Goal: Task Accomplishment & Management: Use online tool/utility

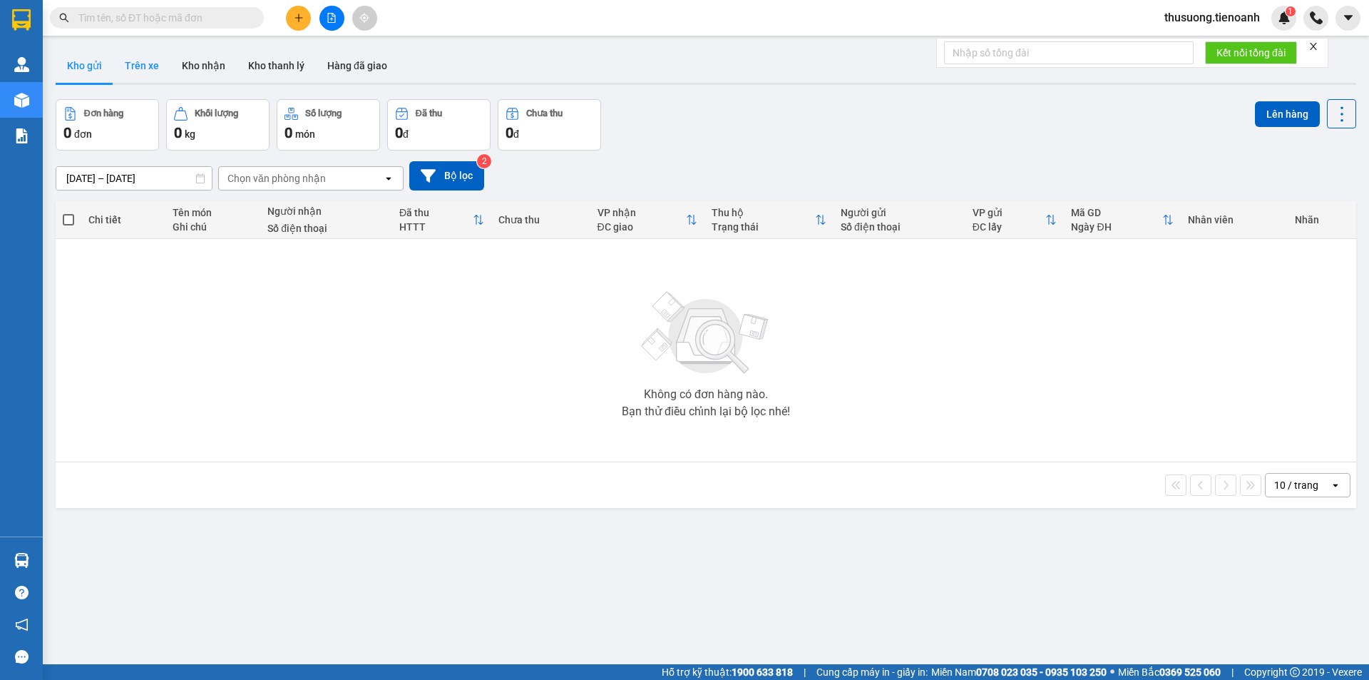
click at [141, 67] on button "Trên xe" at bounding box center [141, 65] width 57 height 34
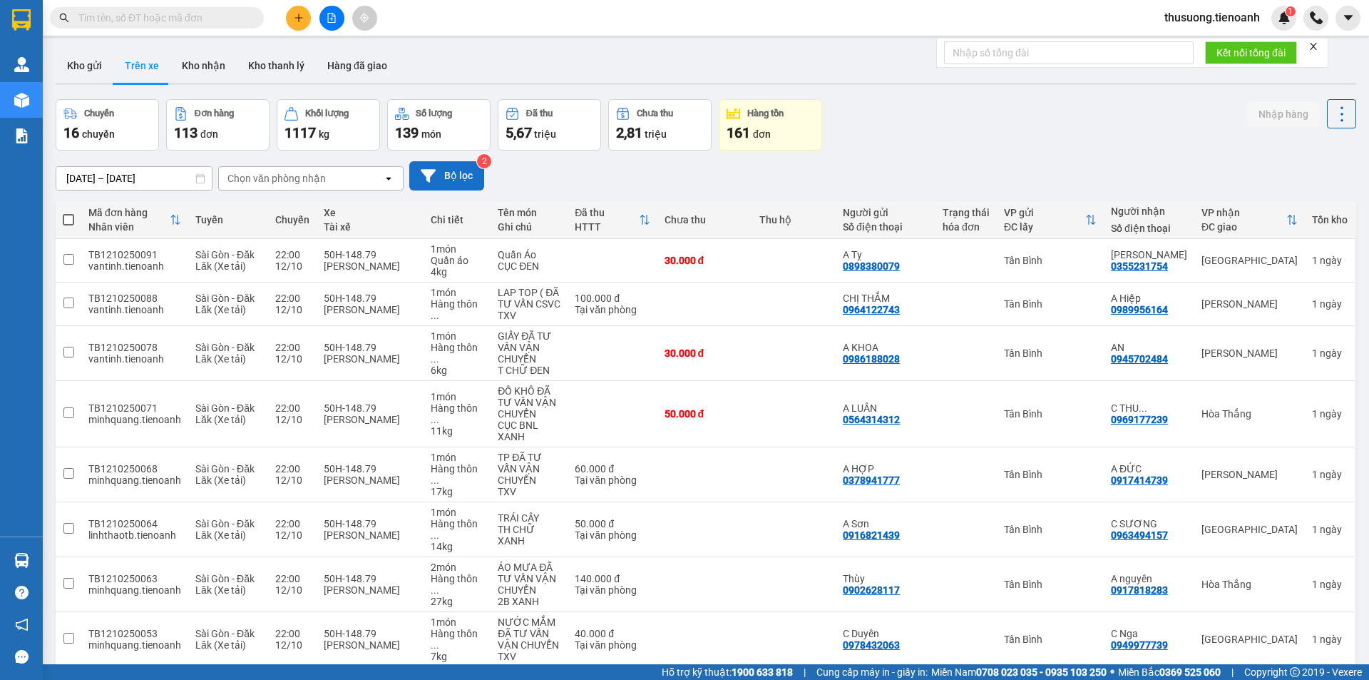
click at [463, 176] on button "Bộ lọc" at bounding box center [446, 175] width 75 height 29
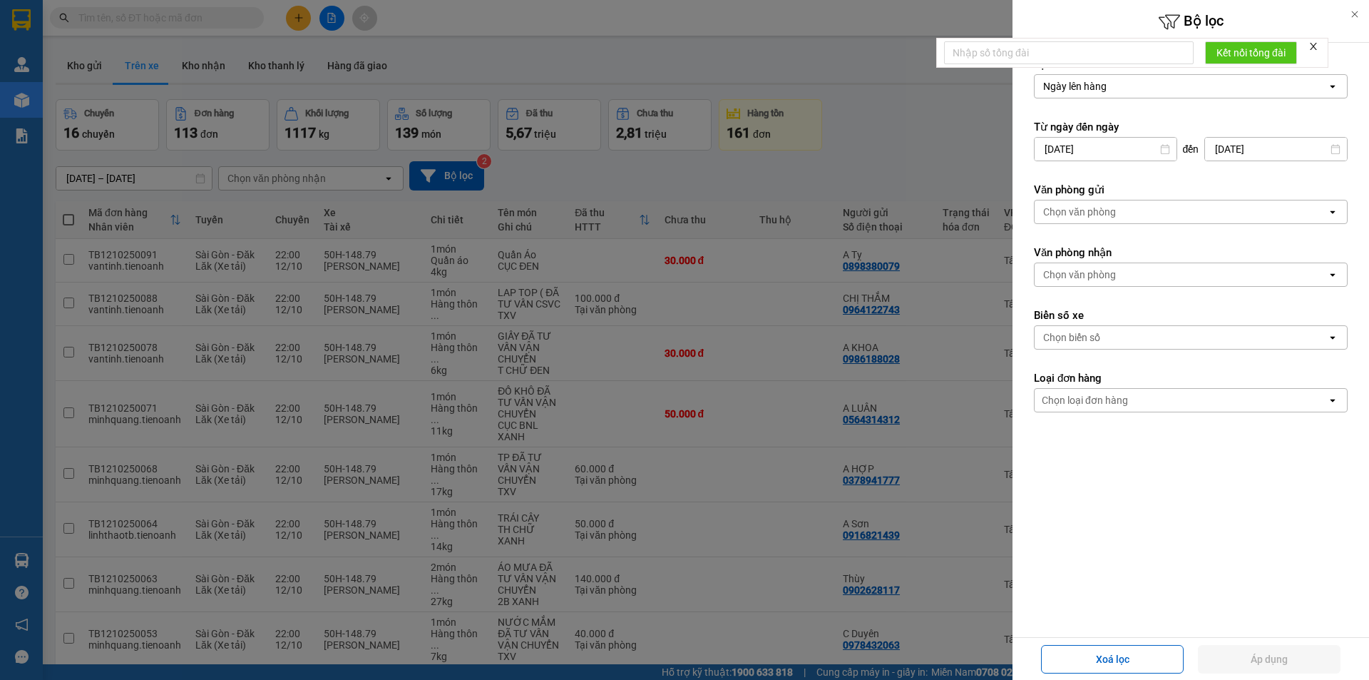
click at [1105, 273] on div "Chọn văn phòng" at bounding box center [1079, 274] width 73 height 14
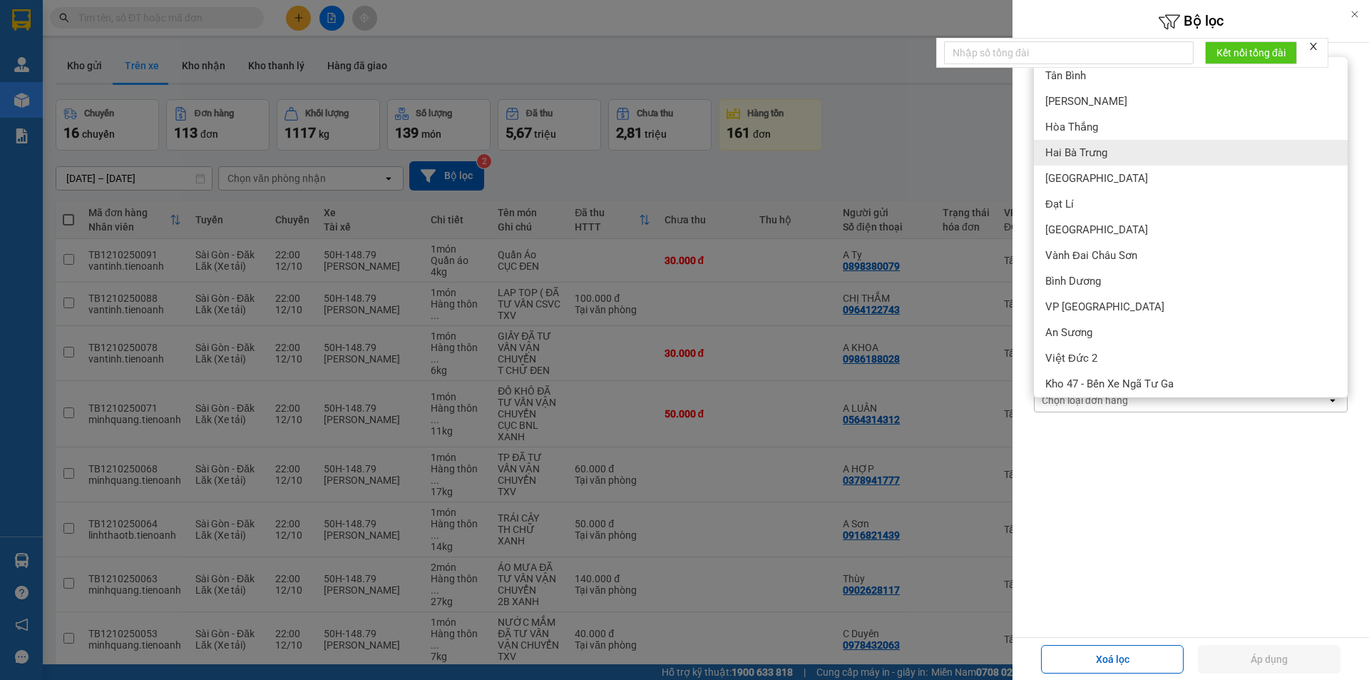
click at [1105, 153] on span "Hai Bà Trưng" at bounding box center [1077, 152] width 62 height 14
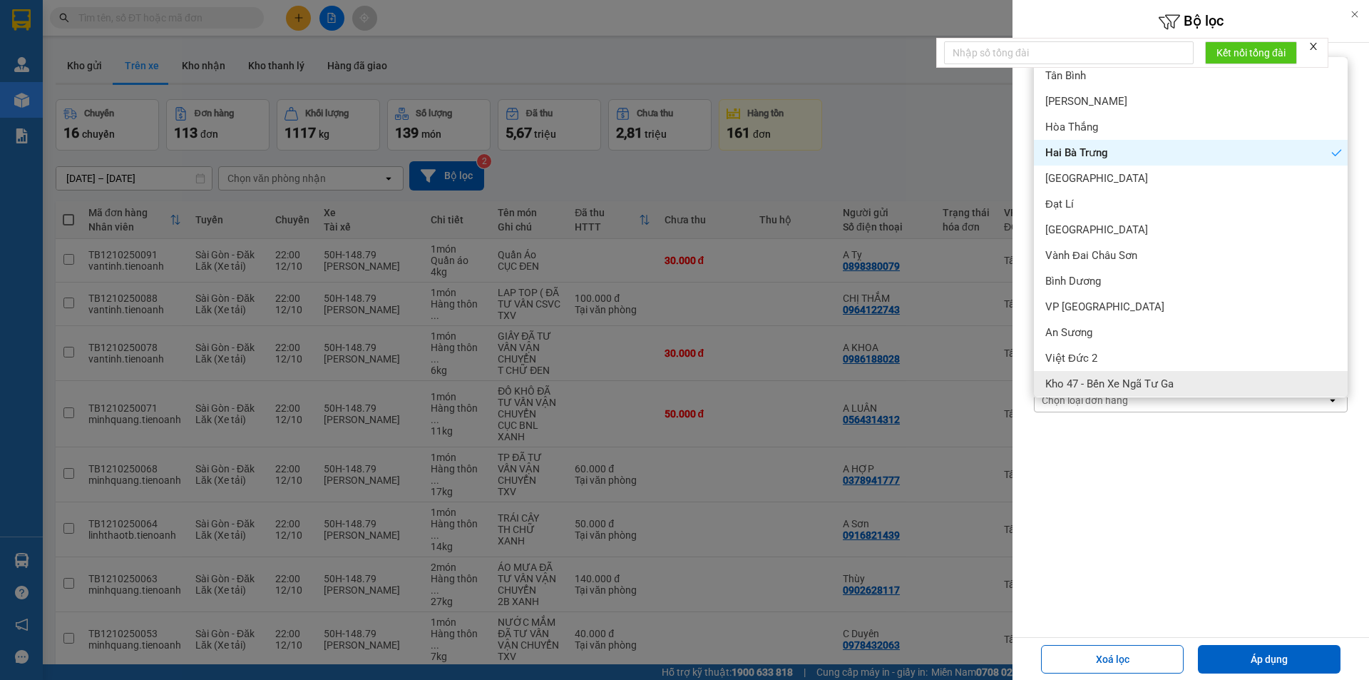
click at [1084, 433] on form "Lọc theo Ngày lên hàng open Từ ngày đến ngày 11/10/2025 Press the down arrow ke…" at bounding box center [1191, 299] width 314 height 484
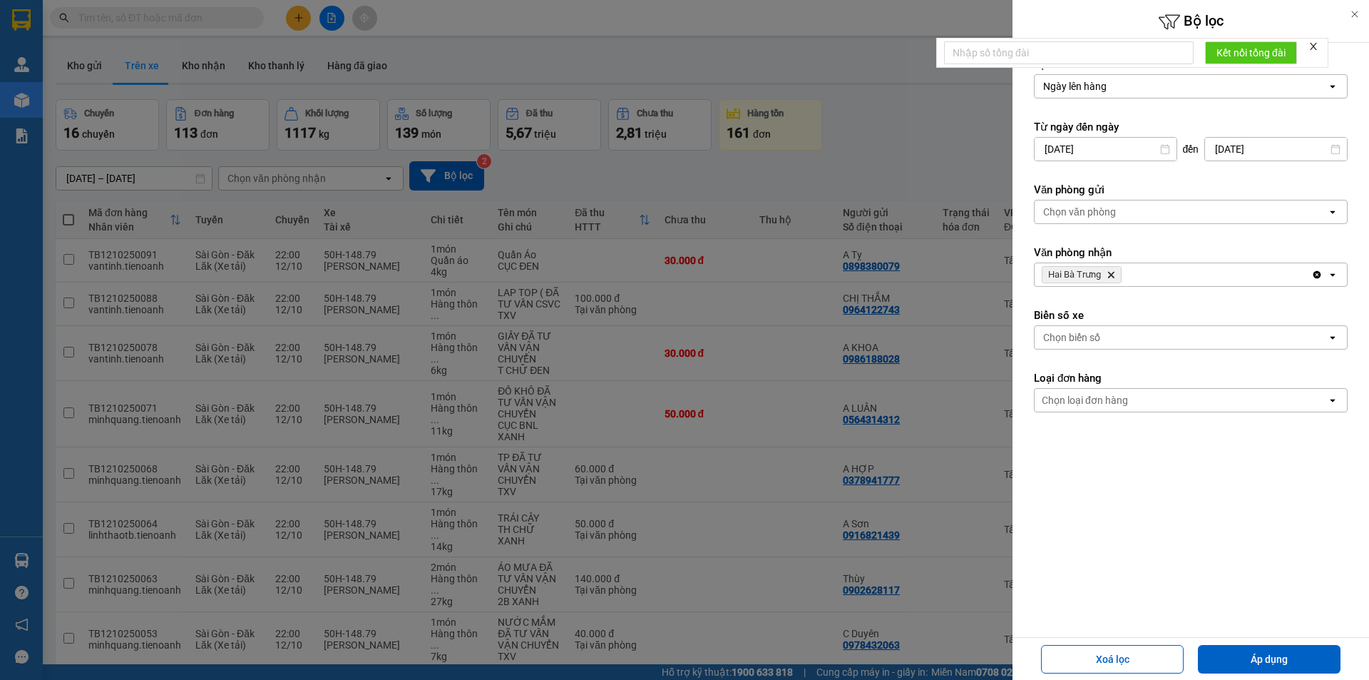
click at [1100, 399] on div "Chọn loại đơn hàng" at bounding box center [1085, 400] width 86 height 14
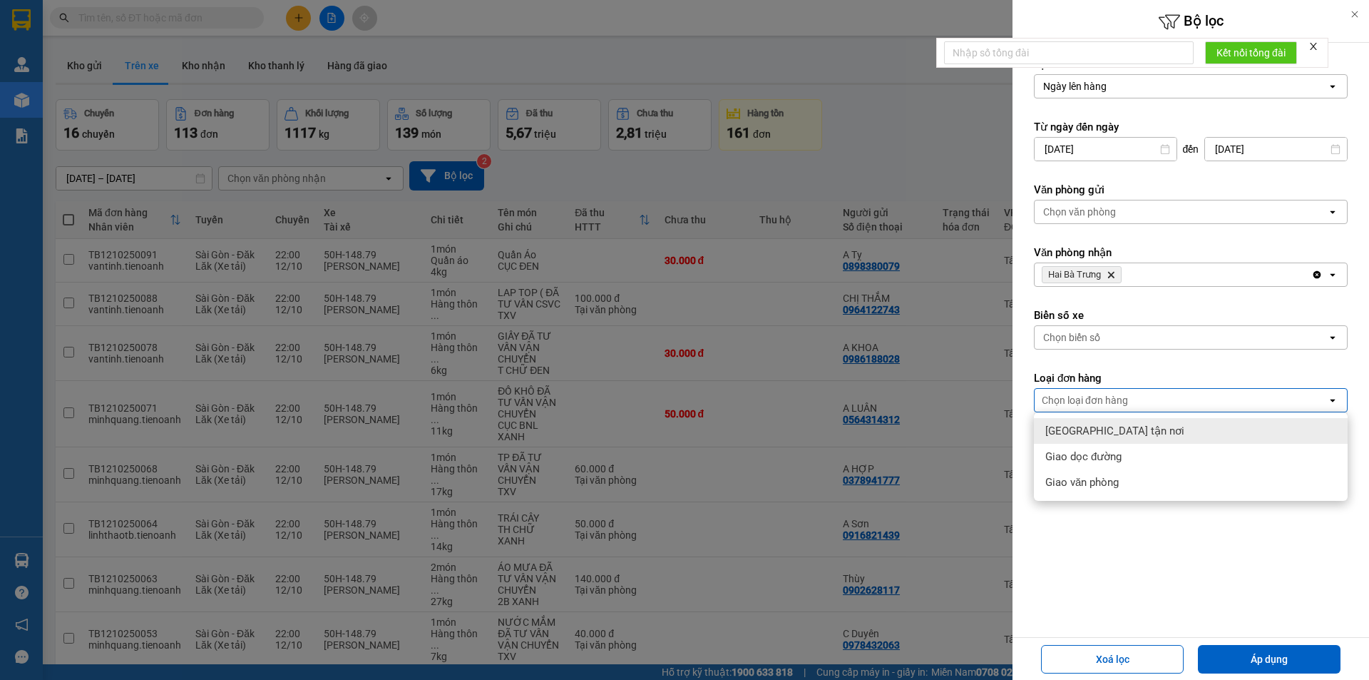
click at [1087, 429] on span "Giao tận nơi" at bounding box center [1115, 431] width 139 height 14
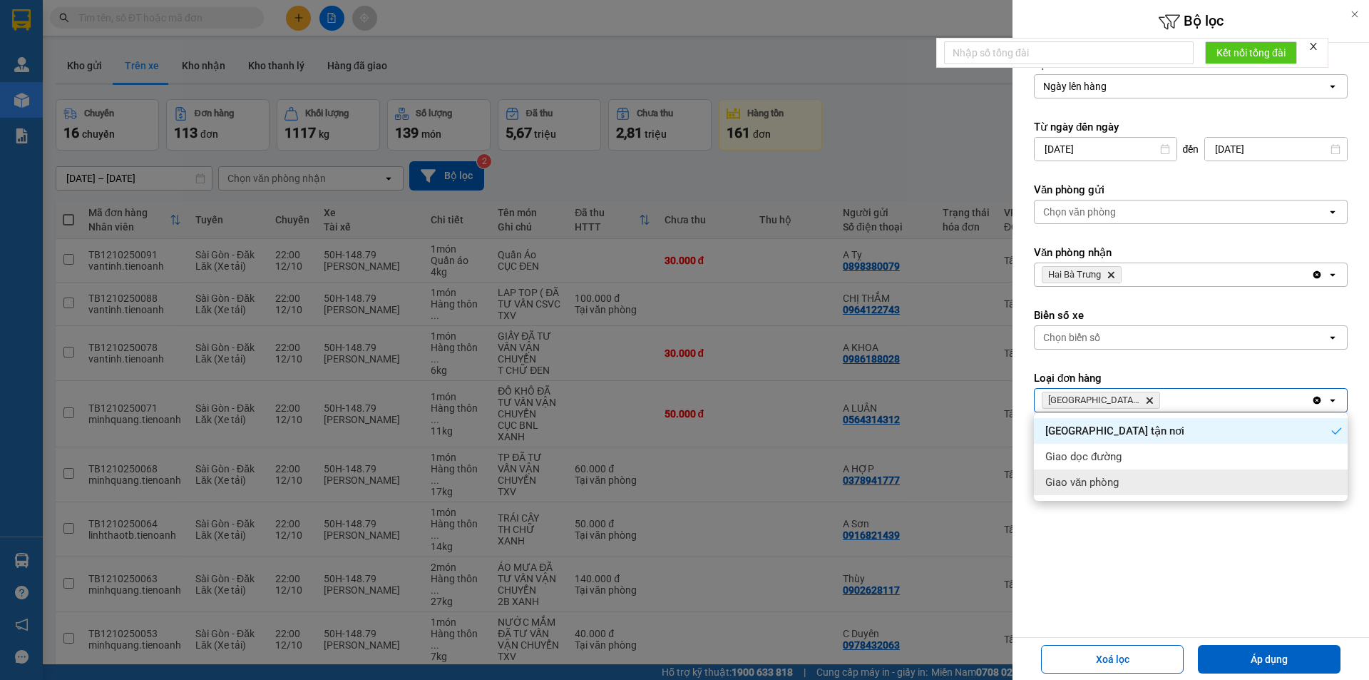
click at [1080, 561] on div "Lọc theo Ngày lên hàng open Từ ngày đến ngày 11/10/2025 Press the down arrow ke…" at bounding box center [1191, 340] width 357 height 594
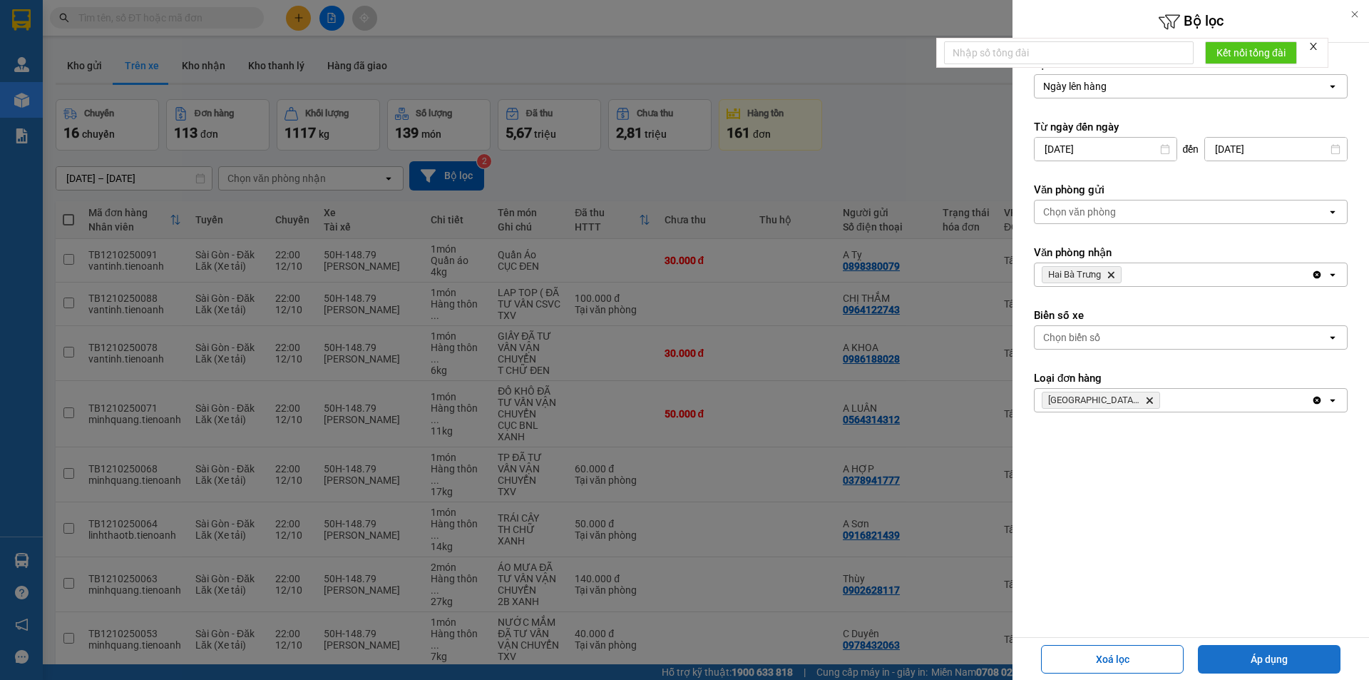
click at [1277, 660] on button "Áp dụng" at bounding box center [1269, 659] width 143 height 29
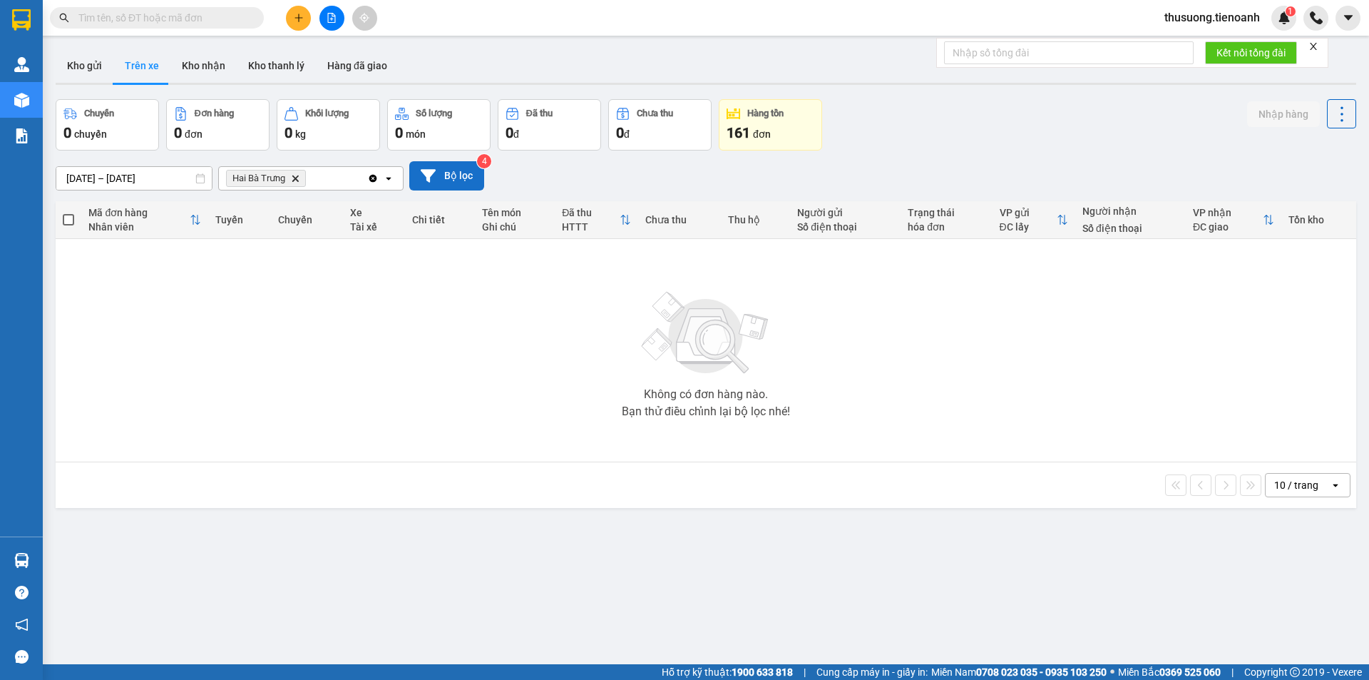
click at [448, 173] on button "Bộ lọc" at bounding box center [446, 175] width 75 height 29
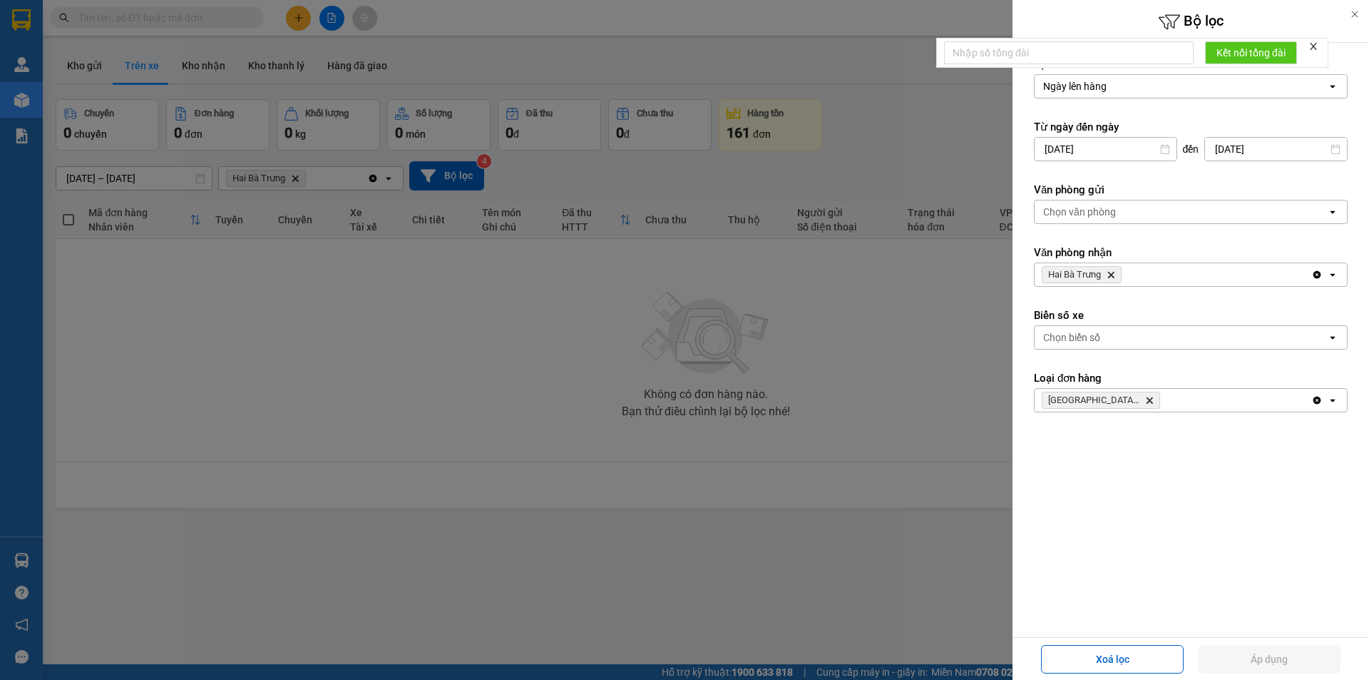
click at [957, 403] on div at bounding box center [684, 340] width 1369 height 680
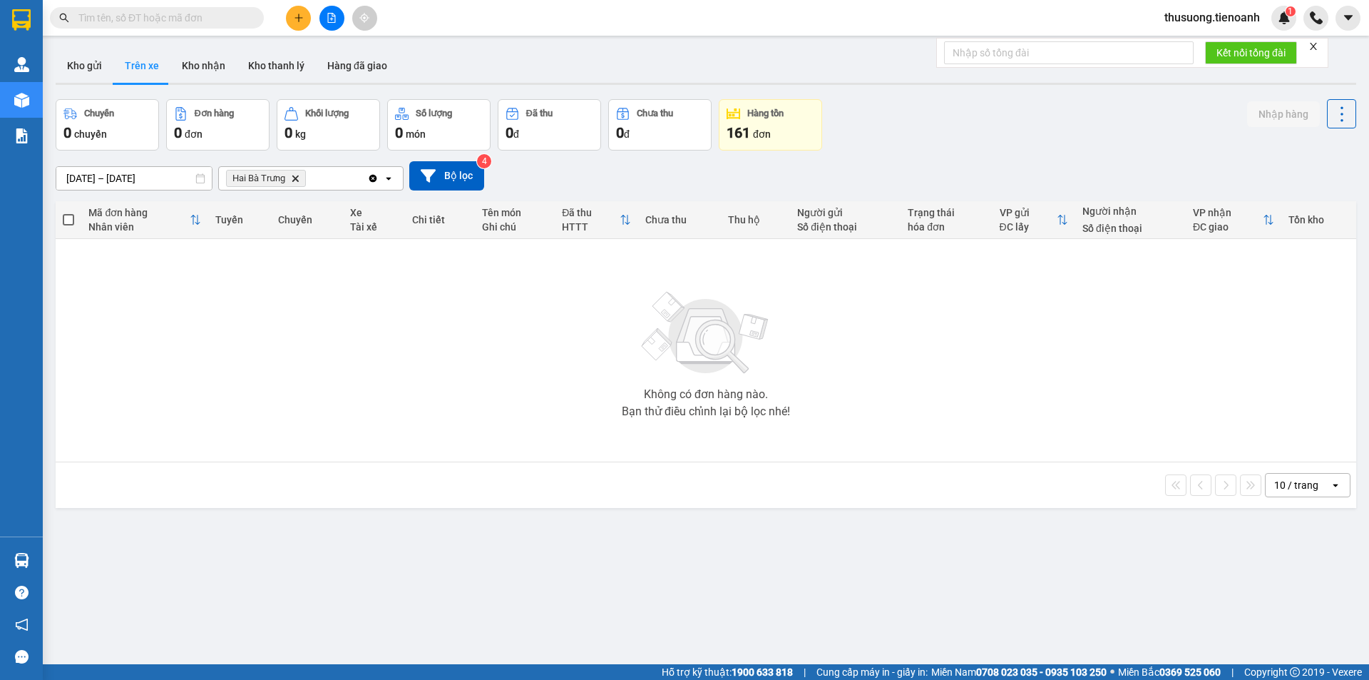
click at [150, 63] on button "Trên xe" at bounding box center [141, 65] width 57 height 34
click at [450, 174] on button "Bộ lọc" at bounding box center [446, 175] width 75 height 29
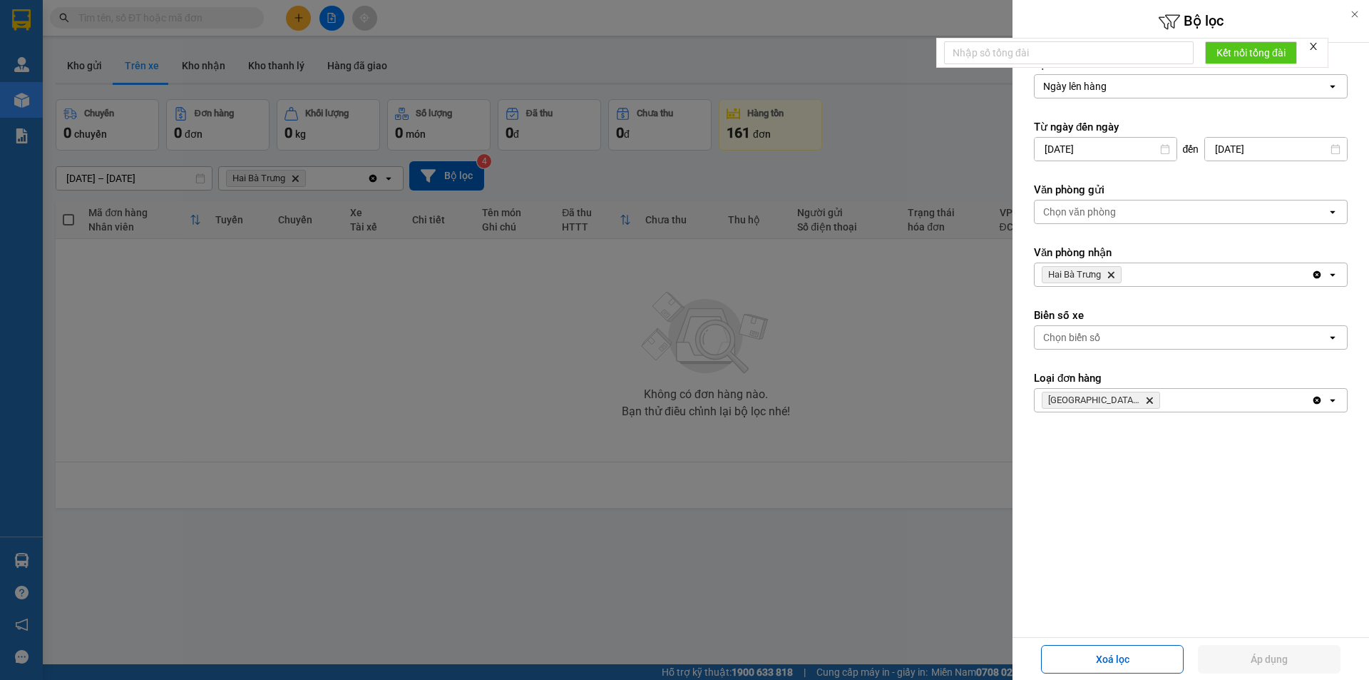
click at [719, 449] on div at bounding box center [684, 340] width 1369 height 680
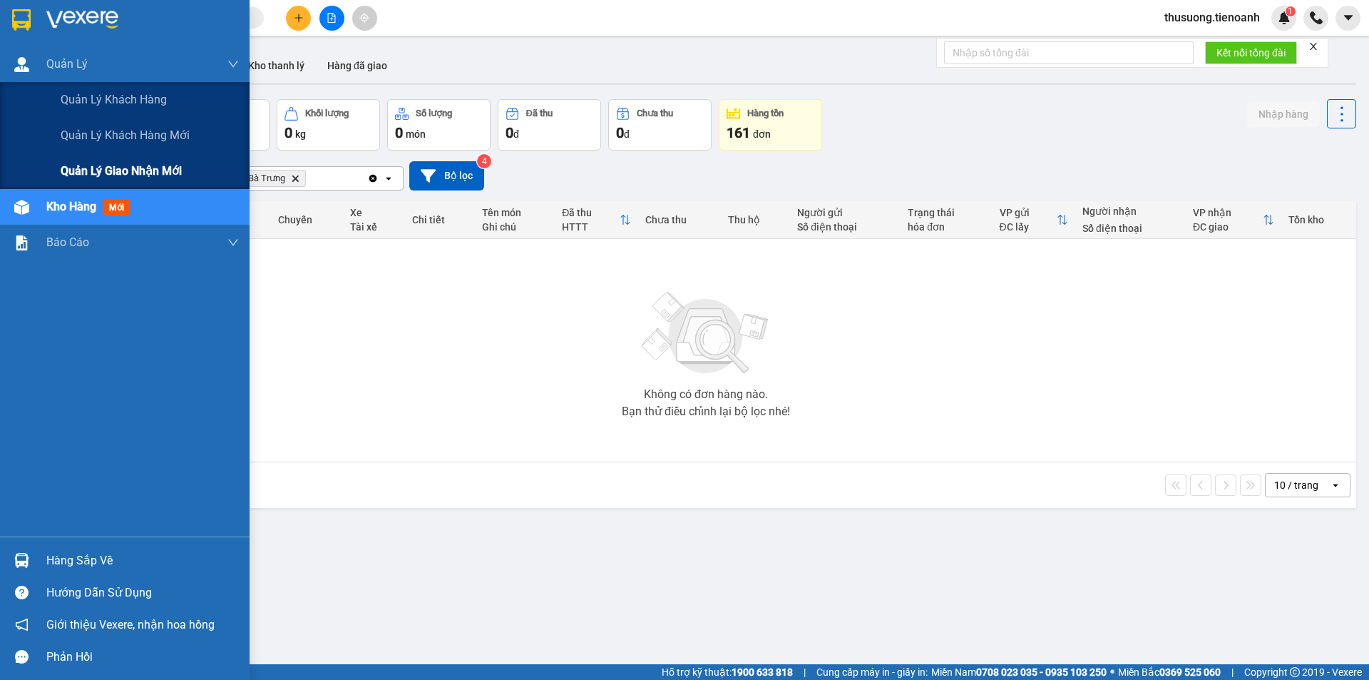
click at [131, 181] on div "Quản lý giao nhận mới" at bounding box center [150, 171] width 178 height 36
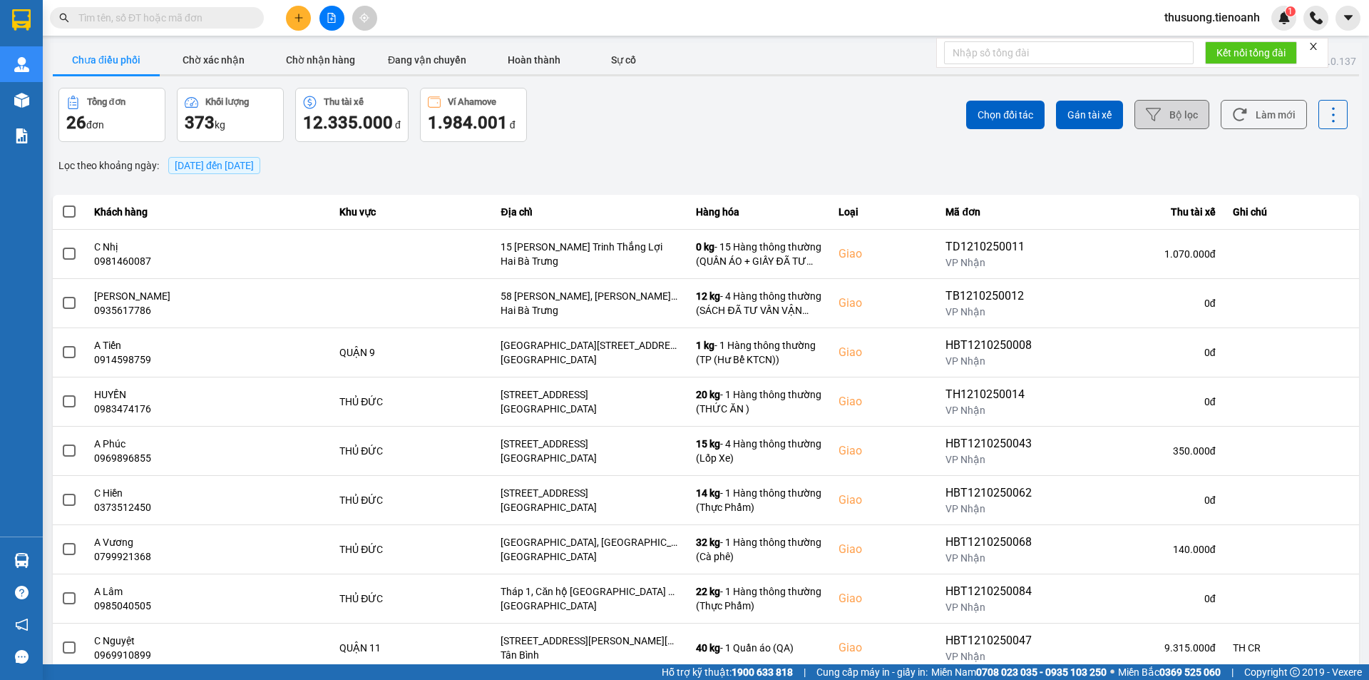
click at [1160, 116] on button "Bộ lọc" at bounding box center [1172, 114] width 75 height 29
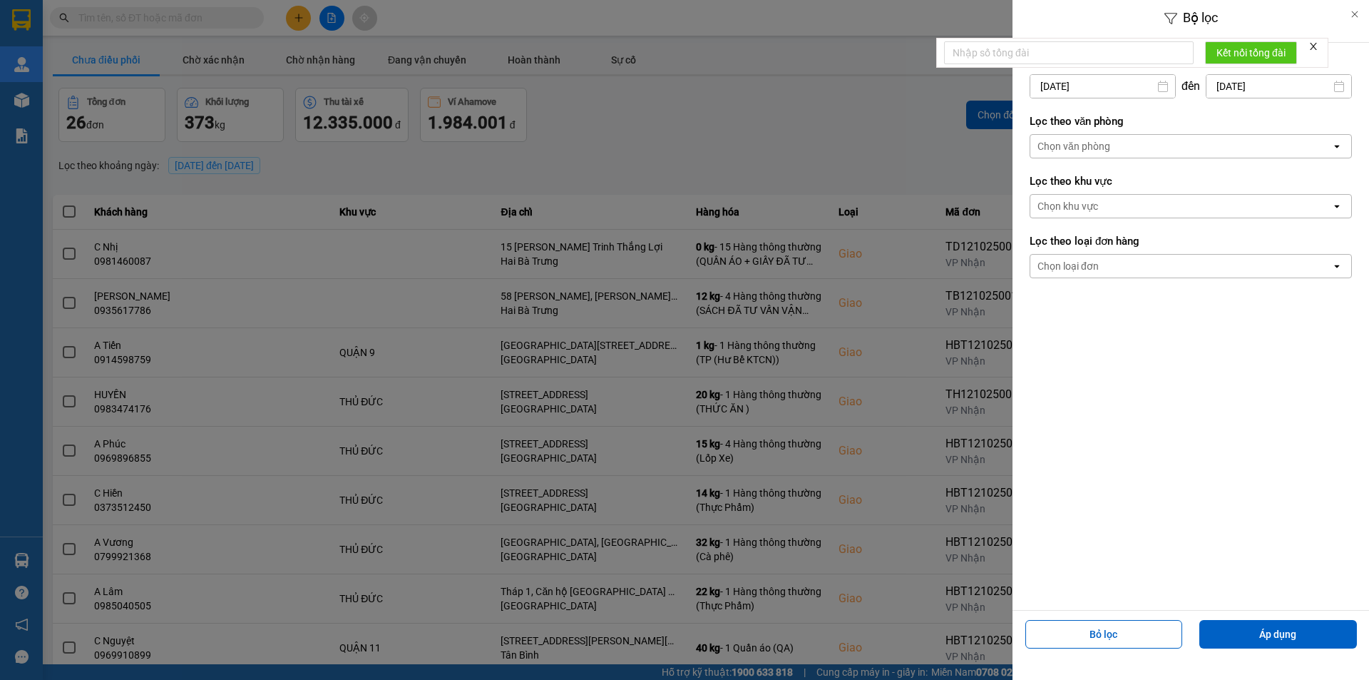
click at [1098, 146] on div "Chọn văn phòng" at bounding box center [1074, 146] width 73 height 14
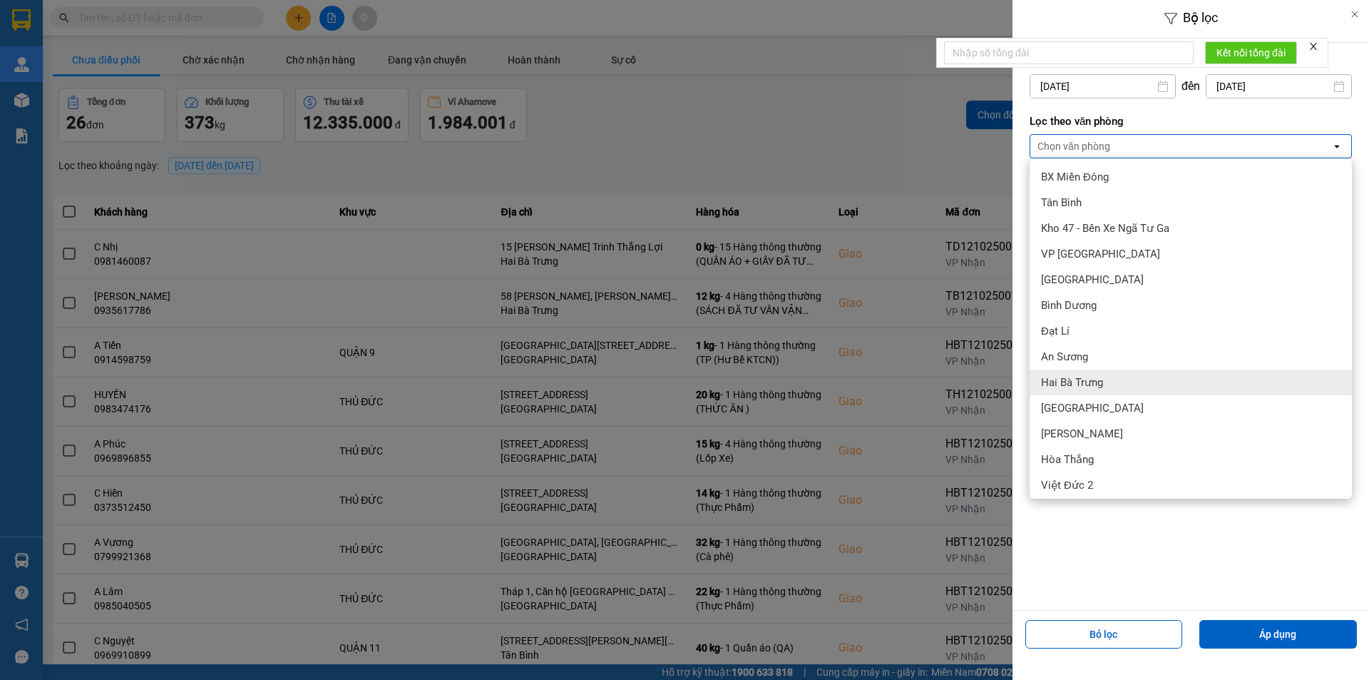
click at [1085, 377] on span "Hai Bà Trưng" at bounding box center [1072, 382] width 62 height 14
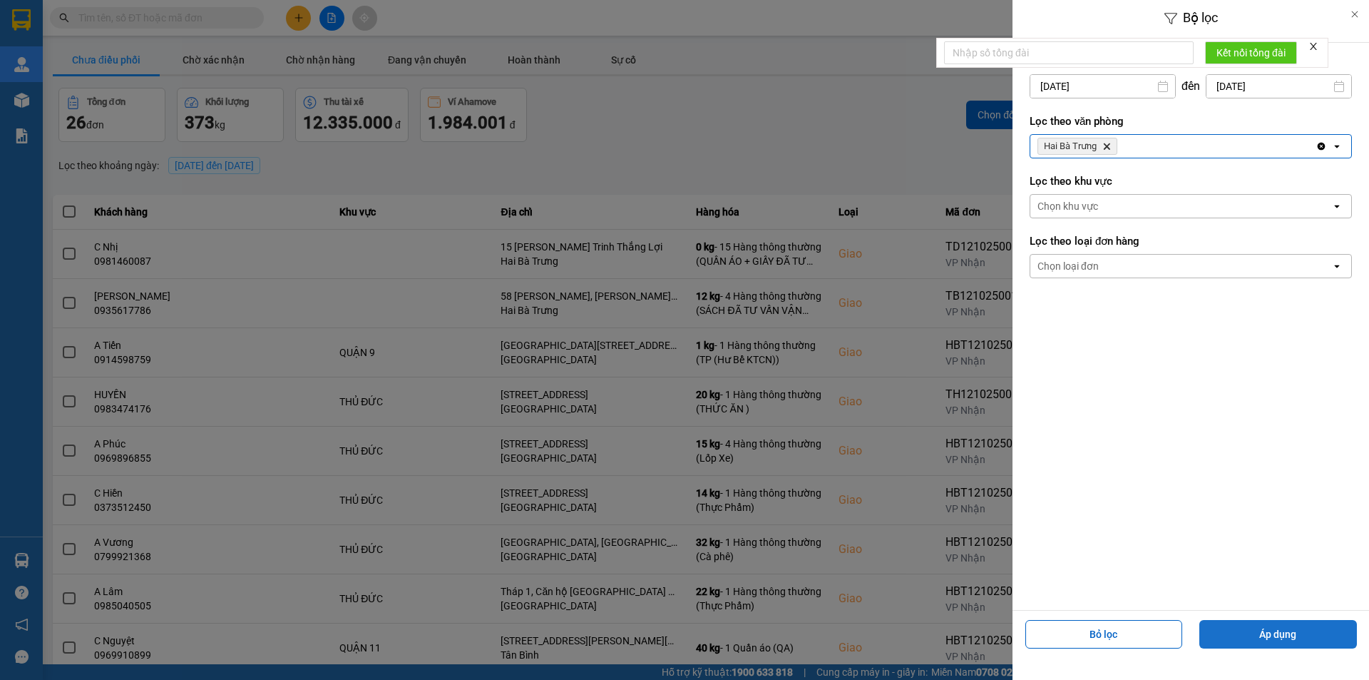
click at [1301, 640] on button "Áp dụng" at bounding box center [1279, 634] width 158 height 29
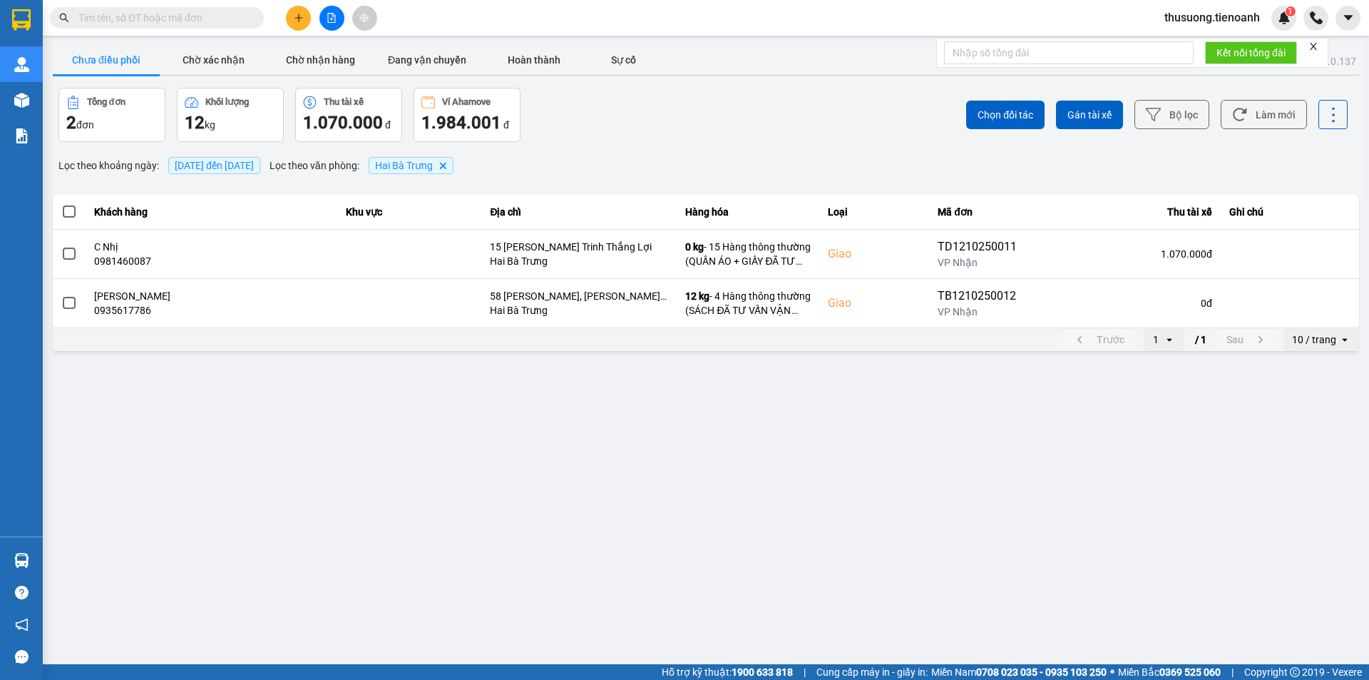
click at [64, 211] on span at bounding box center [69, 211] width 13 height 13
click at [61, 204] on input "checkbox" at bounding box center [61, 204] width 0 height 0
click at [1082, 113] on span "Gán tài xế" at bounding box center [1090, 115] width 44 height 14
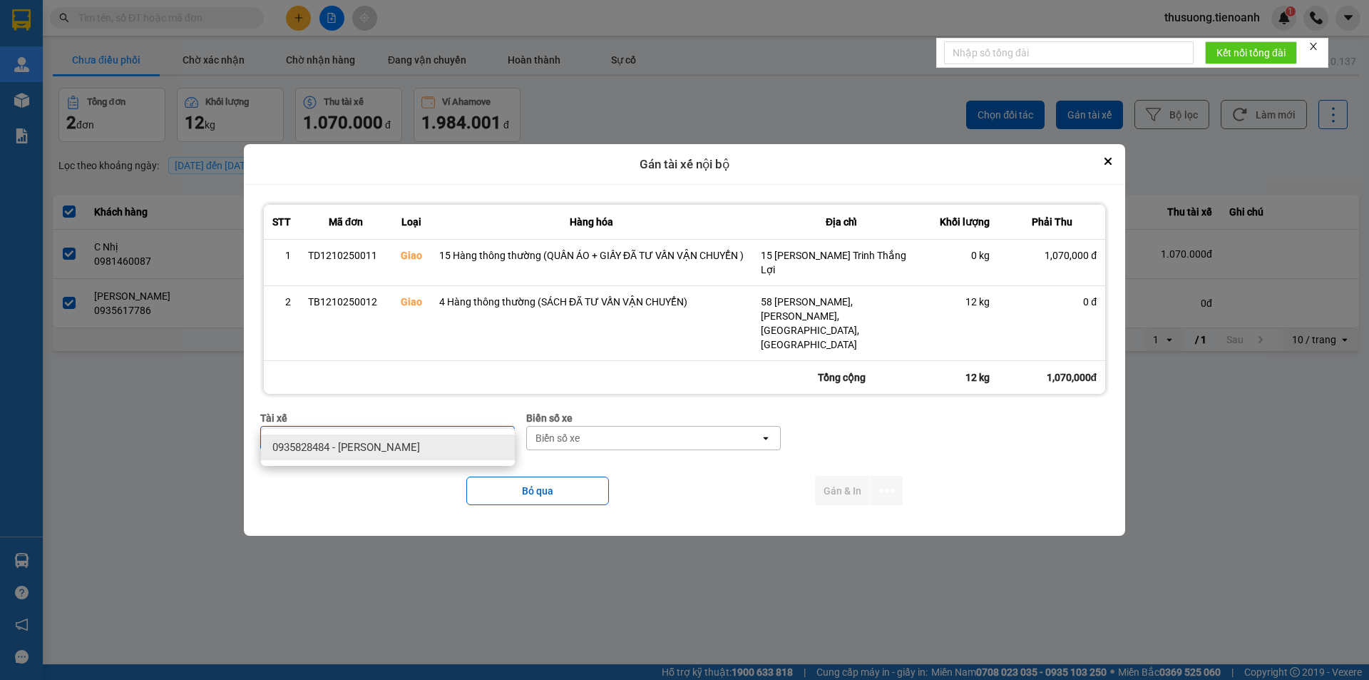
type input "SU"
click at [350, 448] on span "0935828484 - Bùi Văn Sức" at bounding box center [346, 447] width 148 height 14
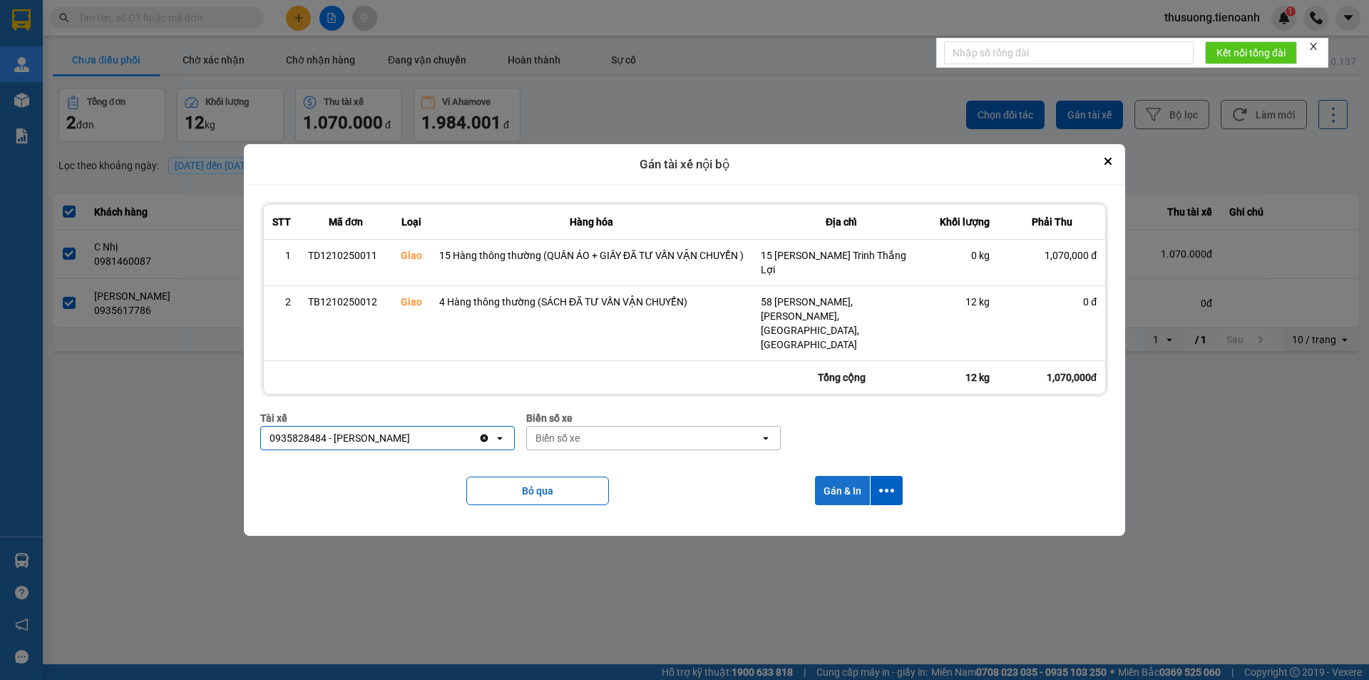
click at [847, 476] on button "Gán & In" at bounding box center [842, 490] width 55 height 29
